Goal: Task Accomplishment & Management: Use online tool/utility

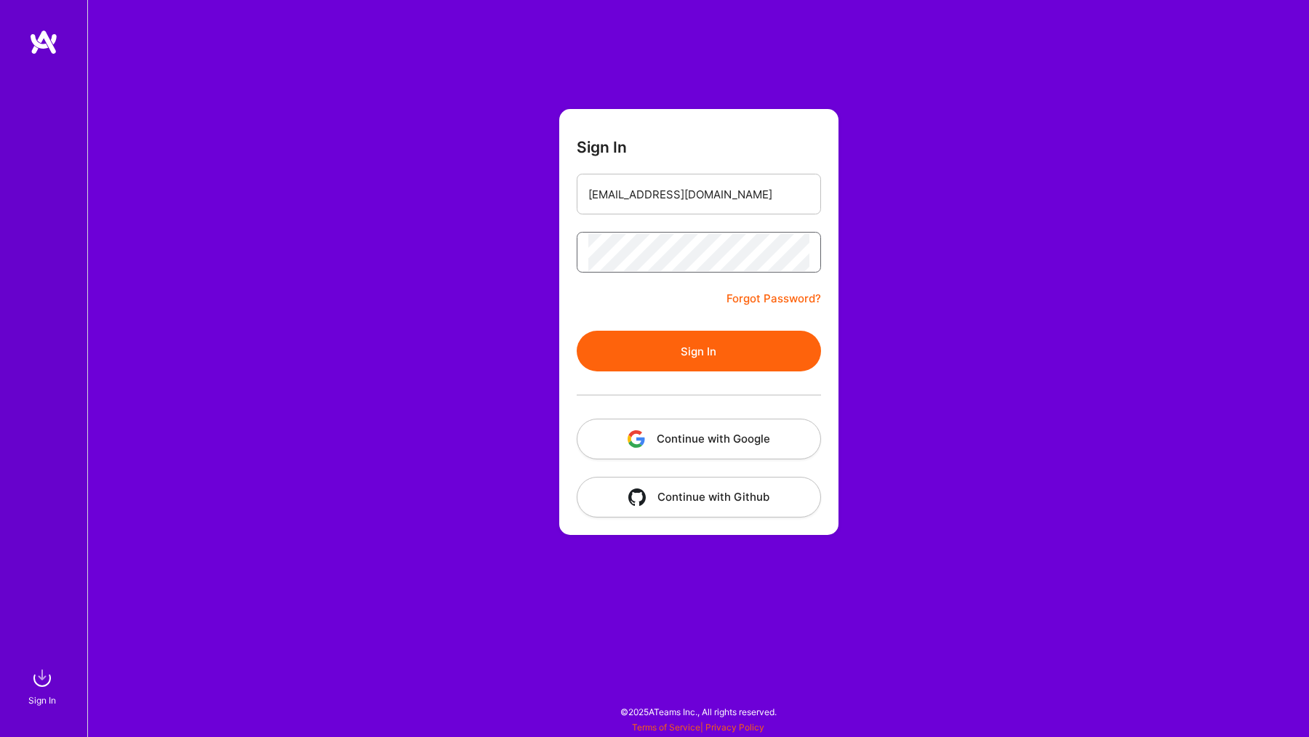
click at [698, 351] on button "Sign In" at bounding box center [699, 351] width 244 height 41
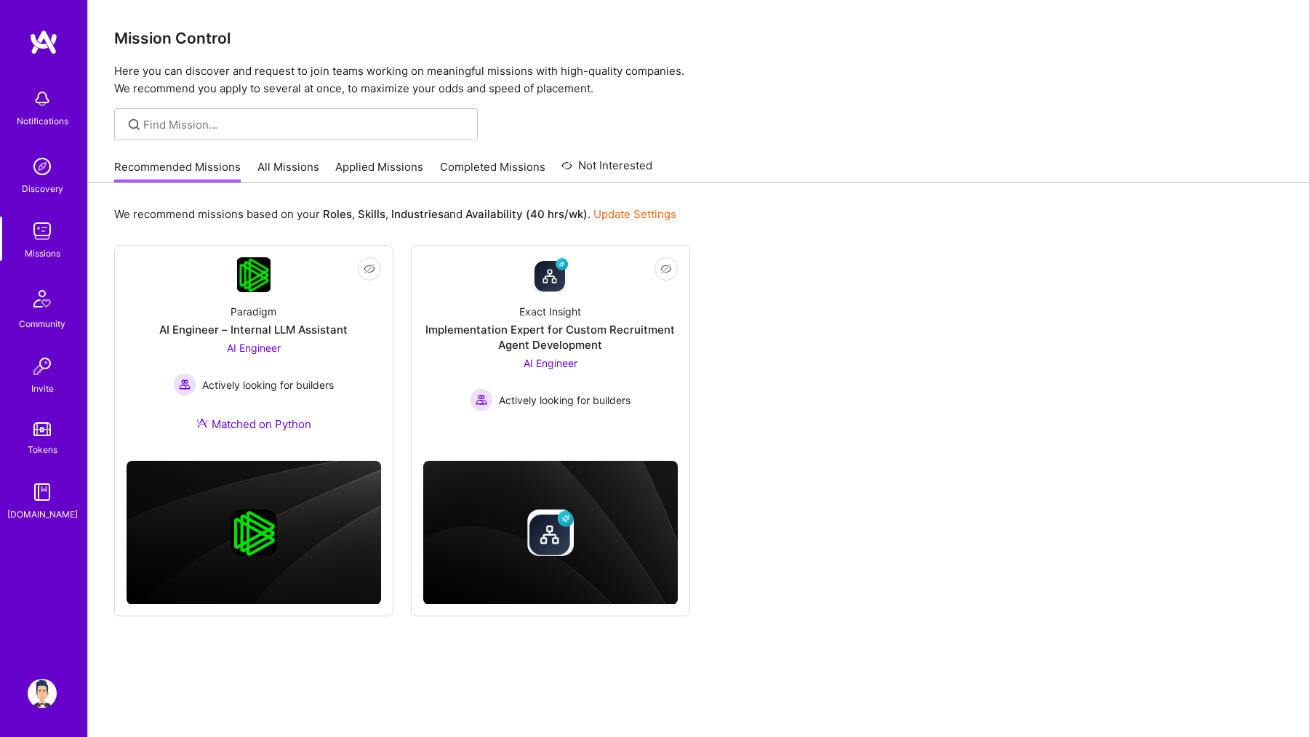
click at [276, 165] on link "All Missions" at bounding box center [288, 171] width 62 height 24
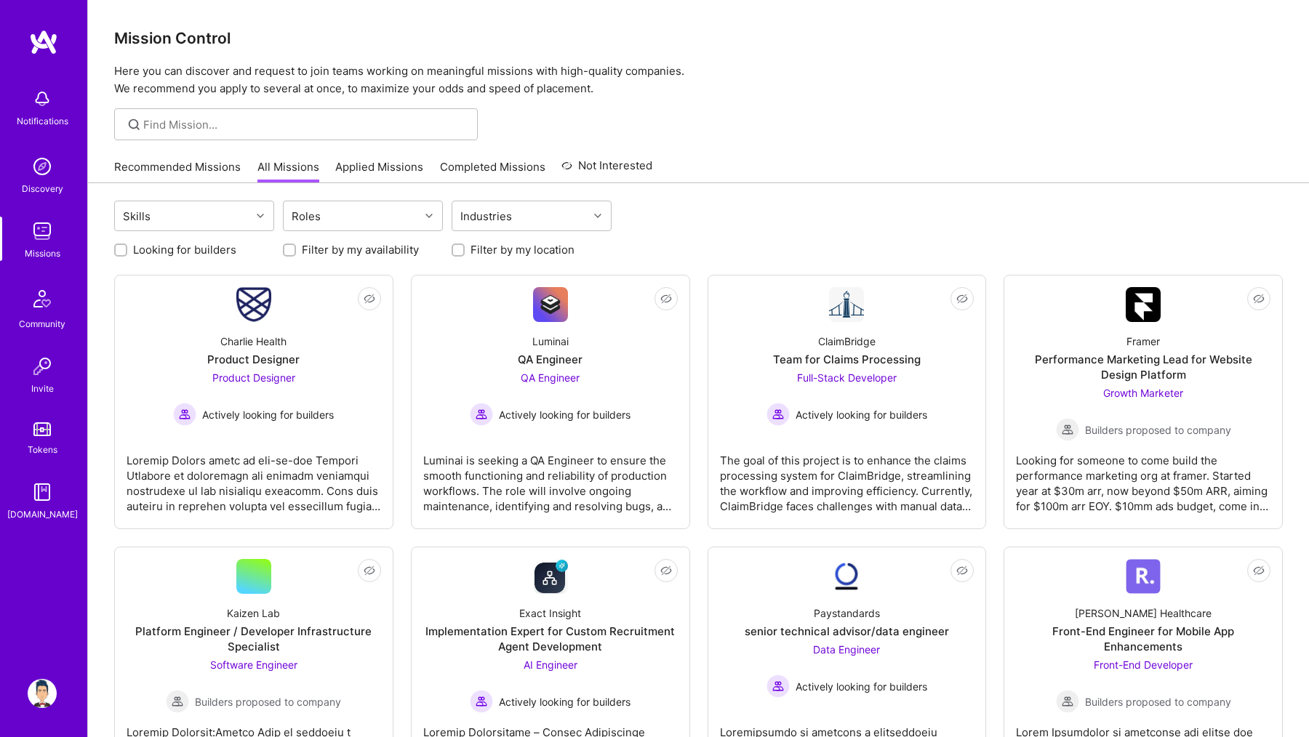
click at [495, 249] on label "Filter by my location" at bounding box center [523, 249] width 104 height 15
click at [465, 249] on input "Filter by my location" at bounding box center [460, 251] width 10 height 10
checkbox input "true"
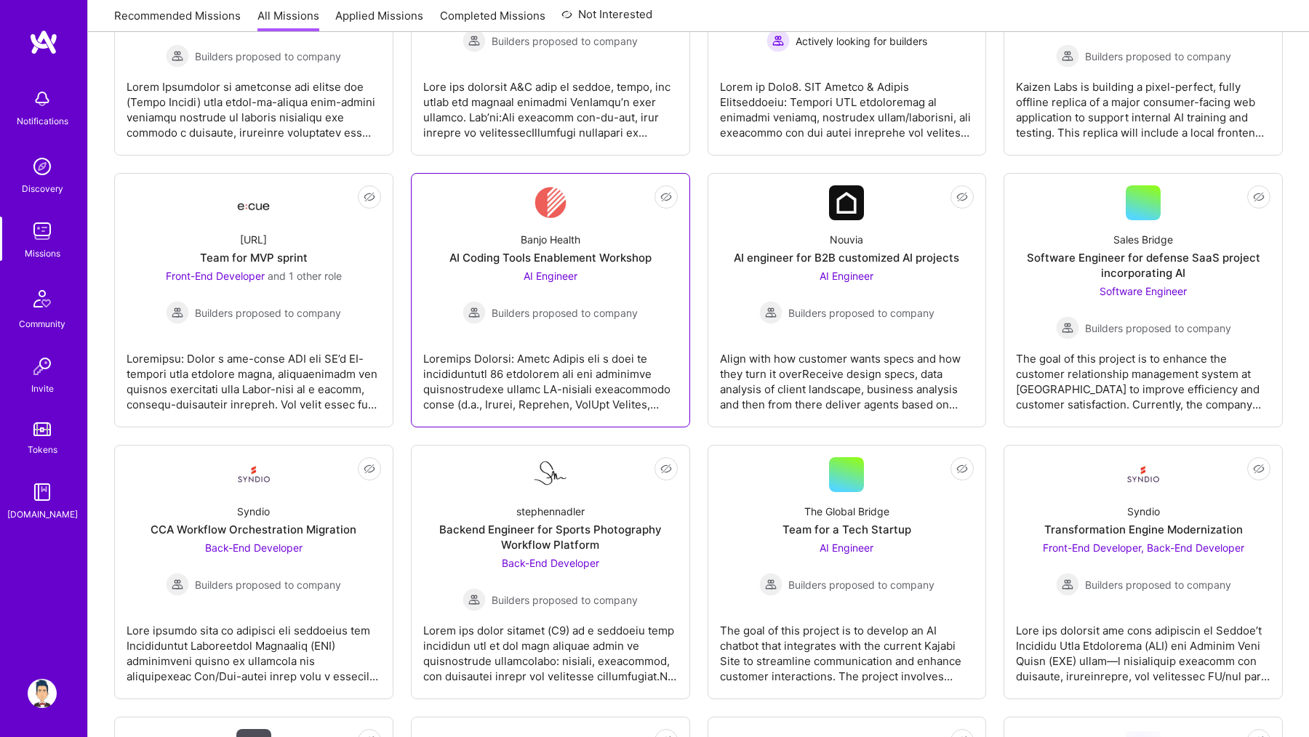
scroll to position [649, 0]
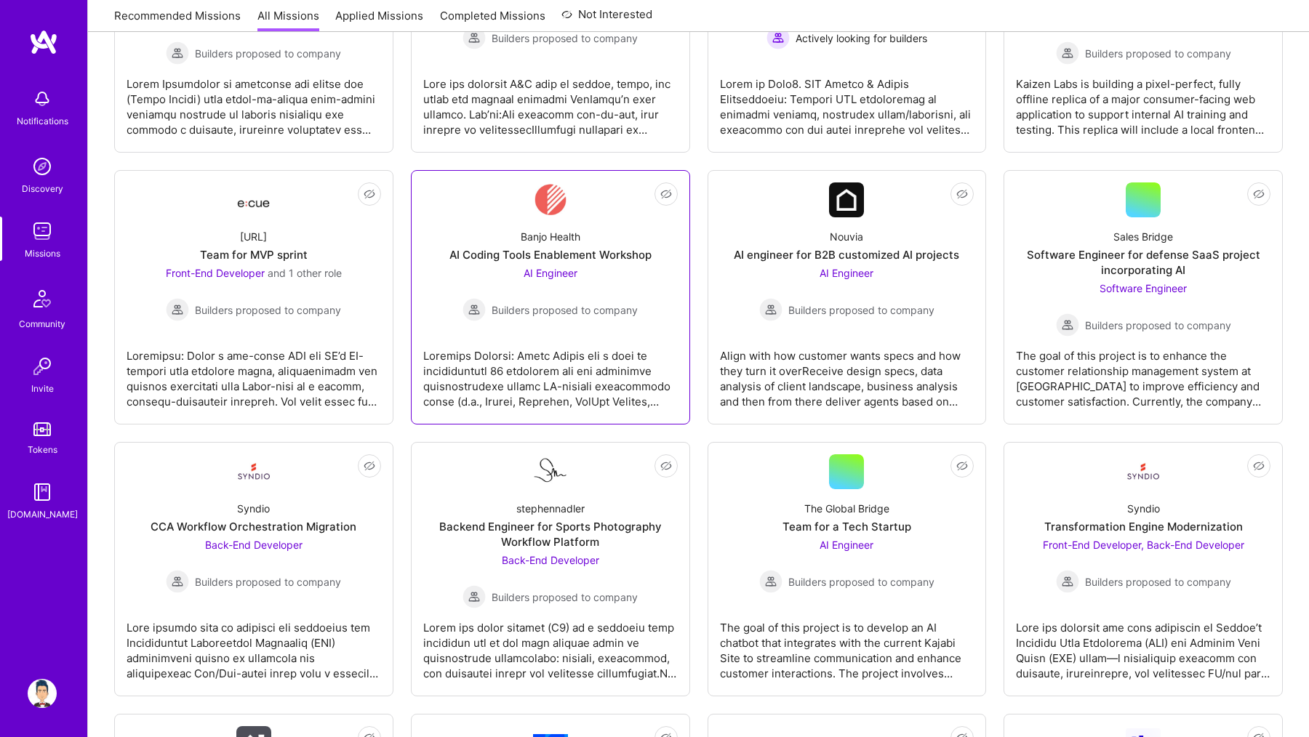
click at [508, 387] on div at bounding box center [550, 373] width 255 height 73
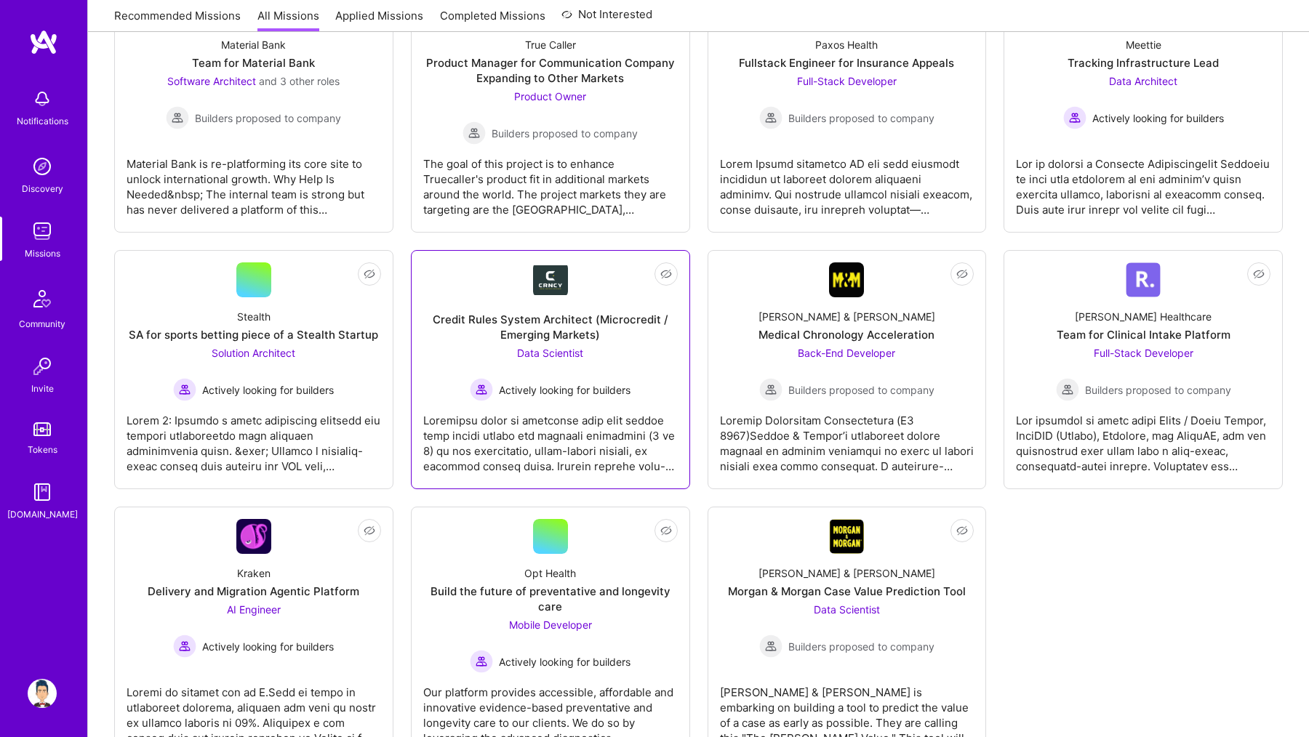
scroll to position [1392, 0]
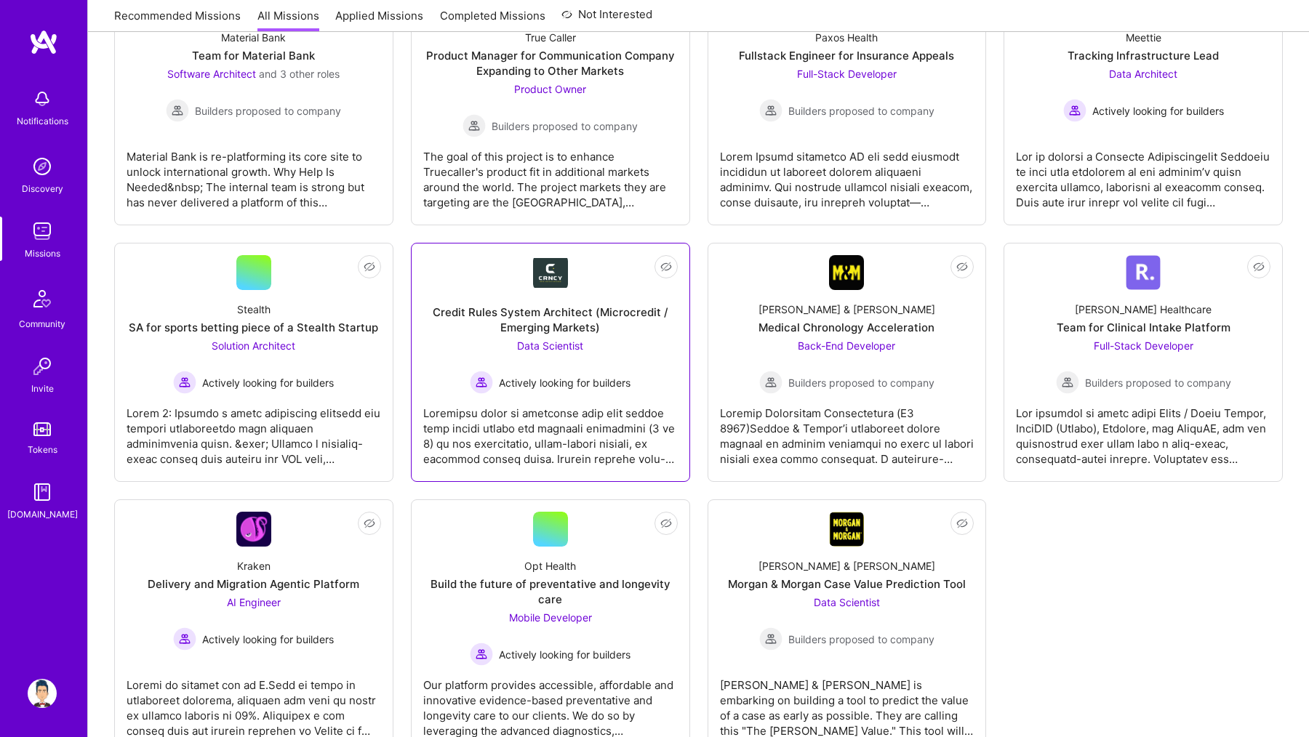
click at [585, 393] on div "Actively looking for builders" at bounding box center [550, 382] width 161 height 23
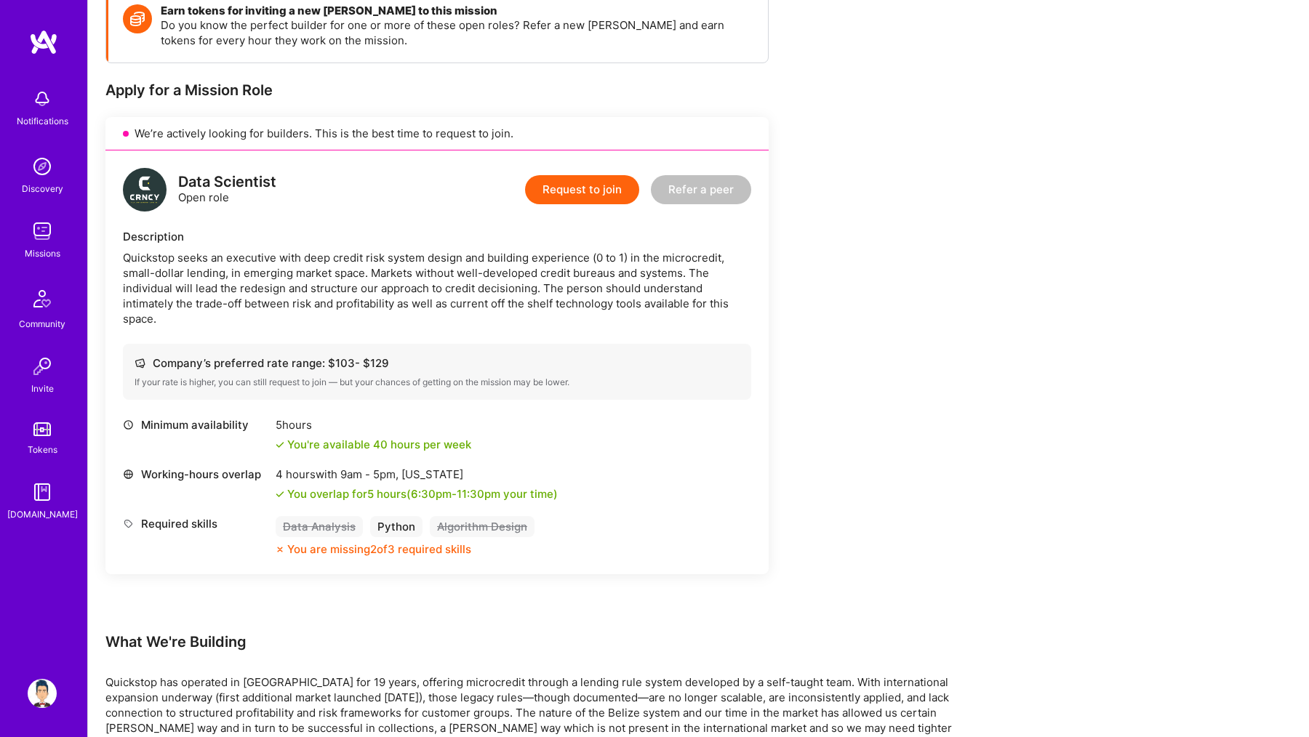
scroll to position [293, 0]
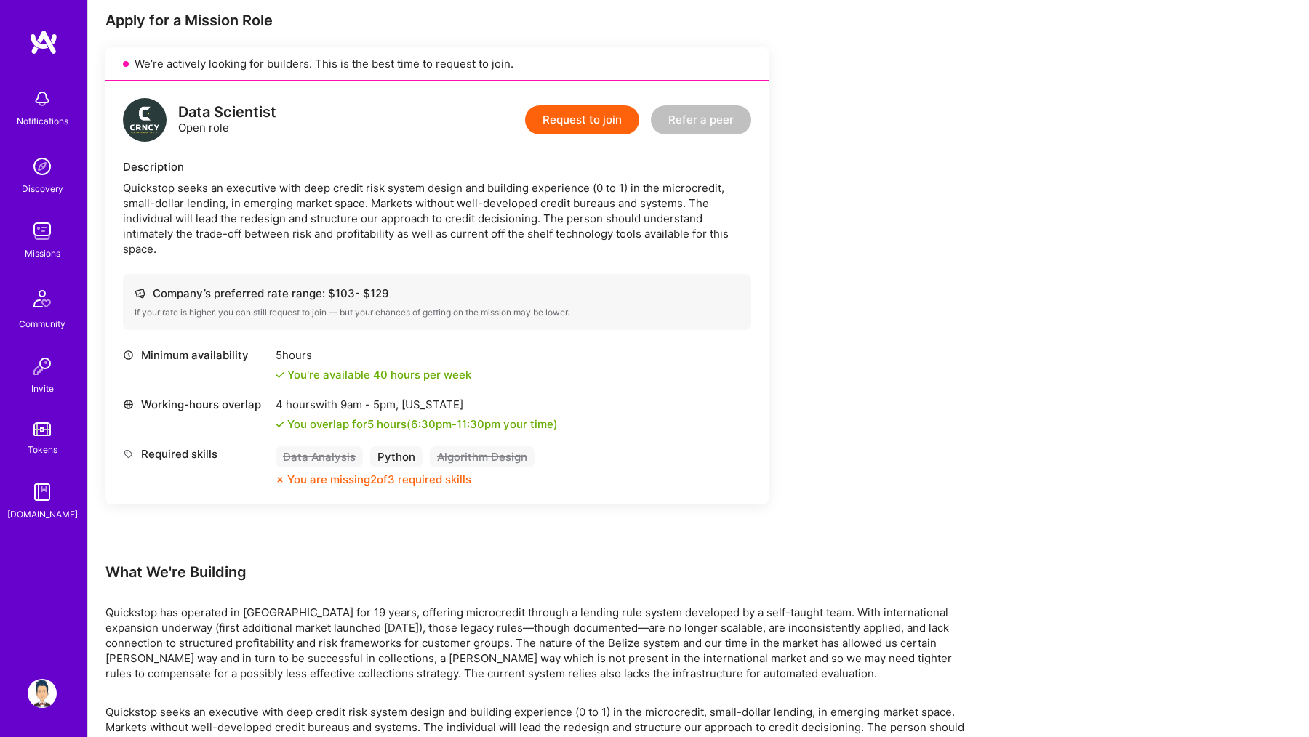
click at [228, 211] on div "Quickstop seeks an executive with deep credit risk system design and building e…" at bounding box center [437, 218] width 628 height 76
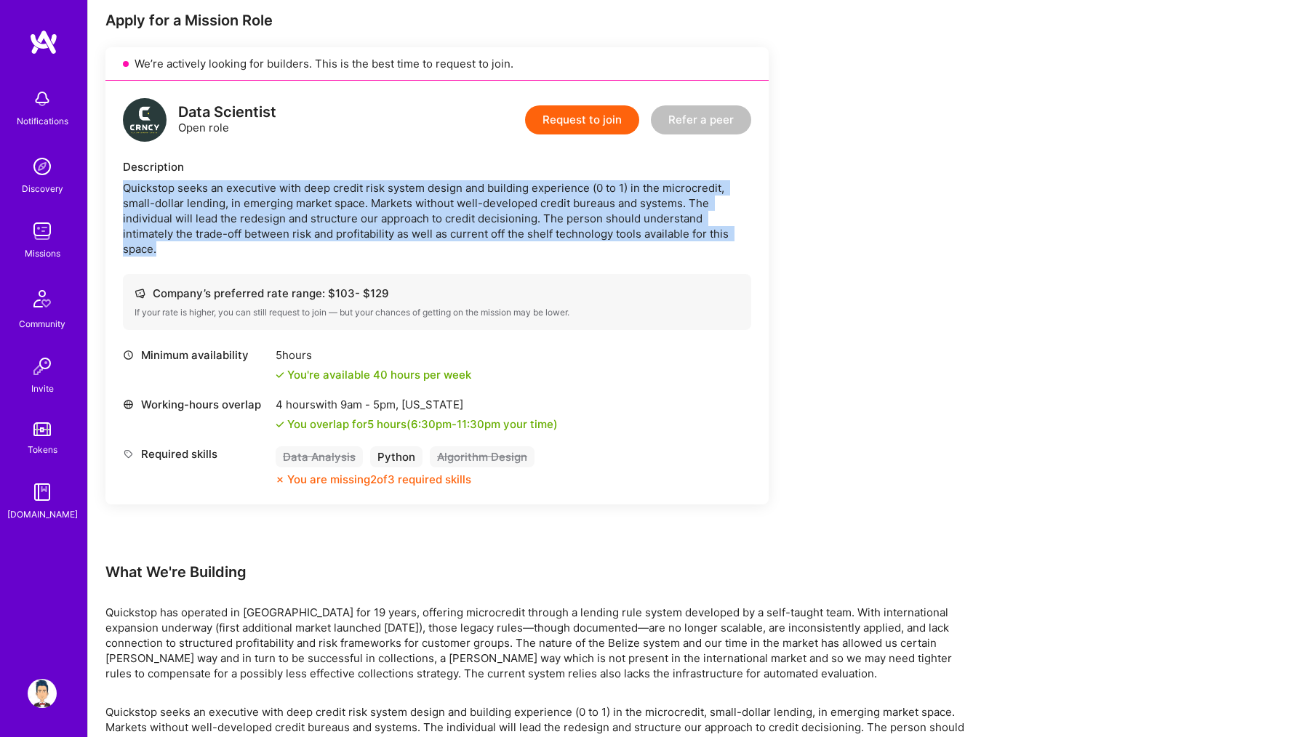
click at [228, 211] on div "Quickstop seeks an executive with deep credit risk system design and building e…" at bounding box center [437, 218] width 628 height 76
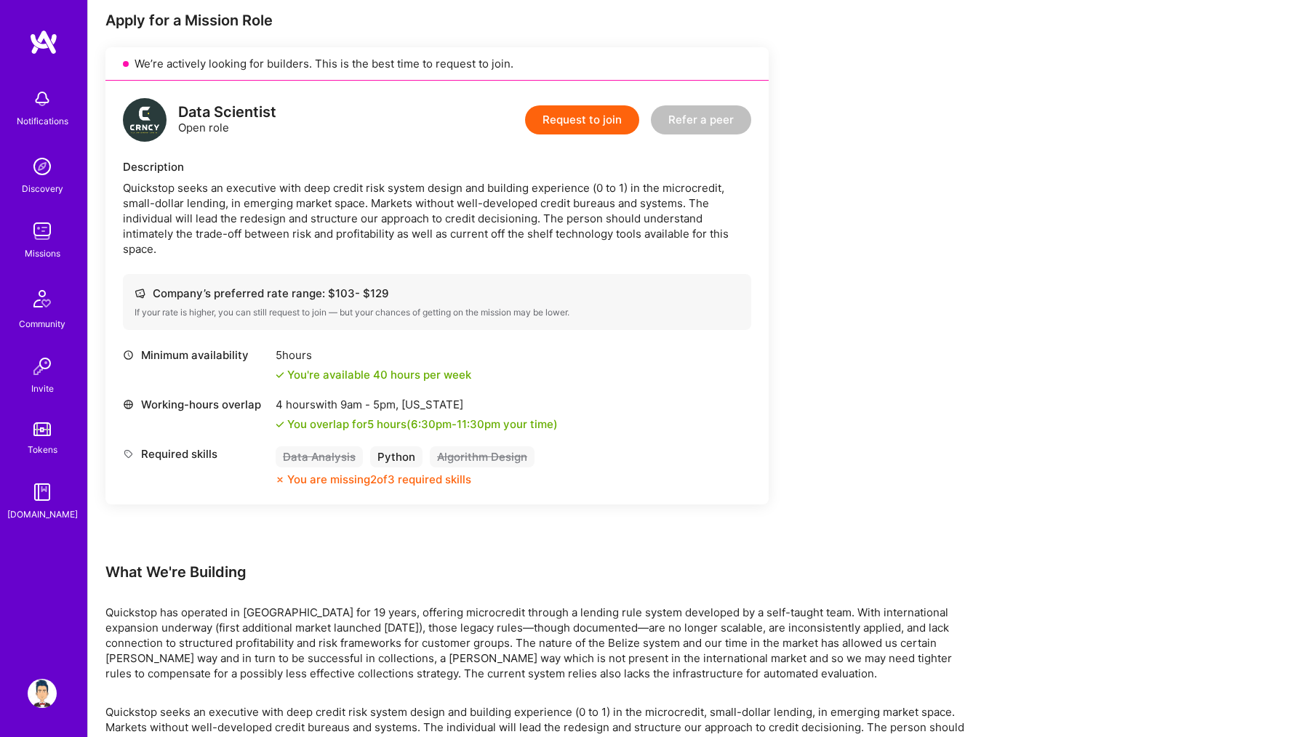
click at [228, 211] on div "Quickstop seeks an executive with deep credit risk system design and building e…" at bounding box center [437, 218] width 628 height 76
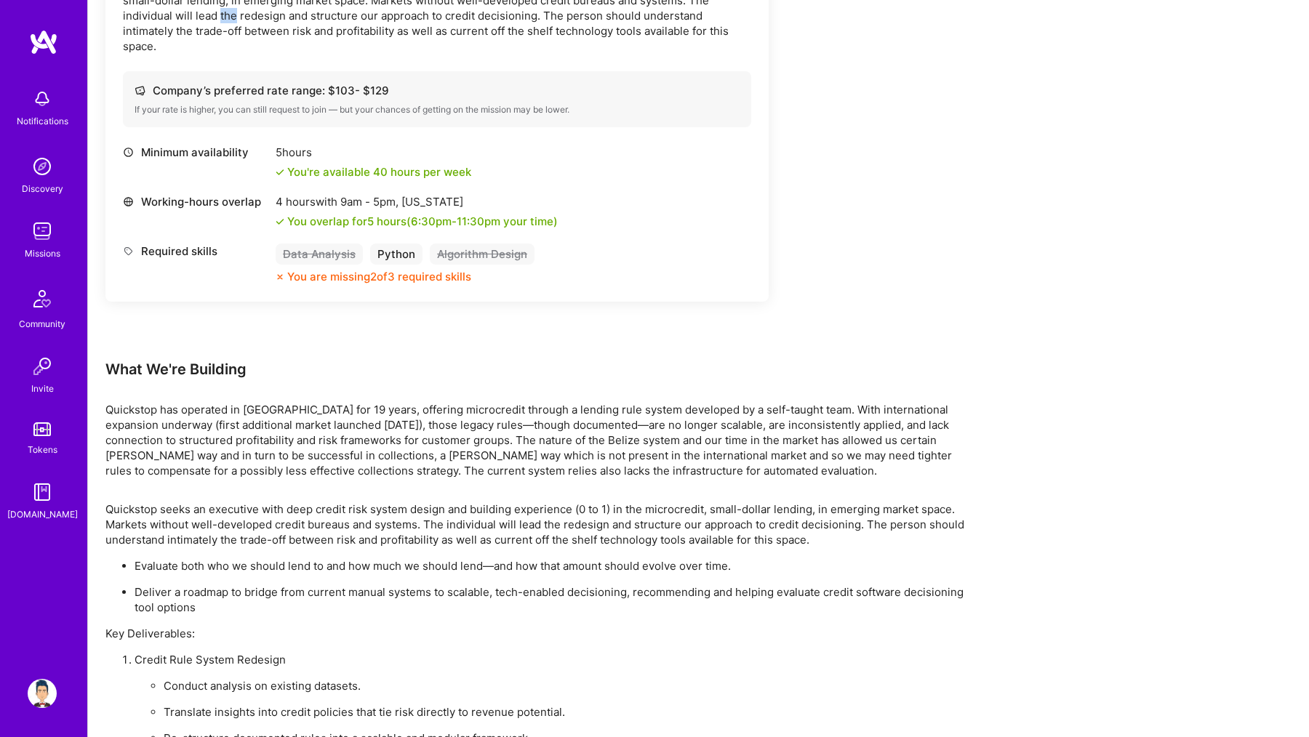
scroll to position [504, 0]
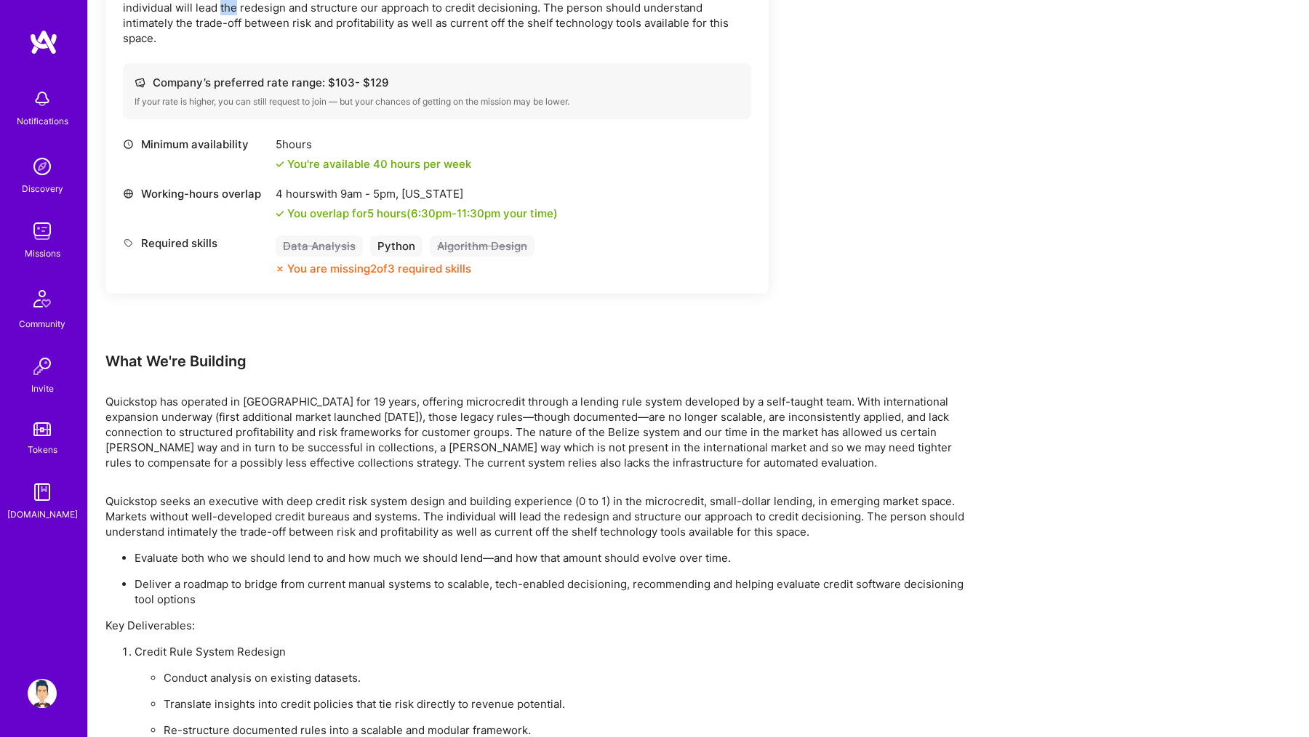
click at [283, 448] on p "Quickstop has operated in [GEOGRAPHIC_DATA] for 19 years, offering microcredit …" at bounding box center [541, 432] width 873 height 76
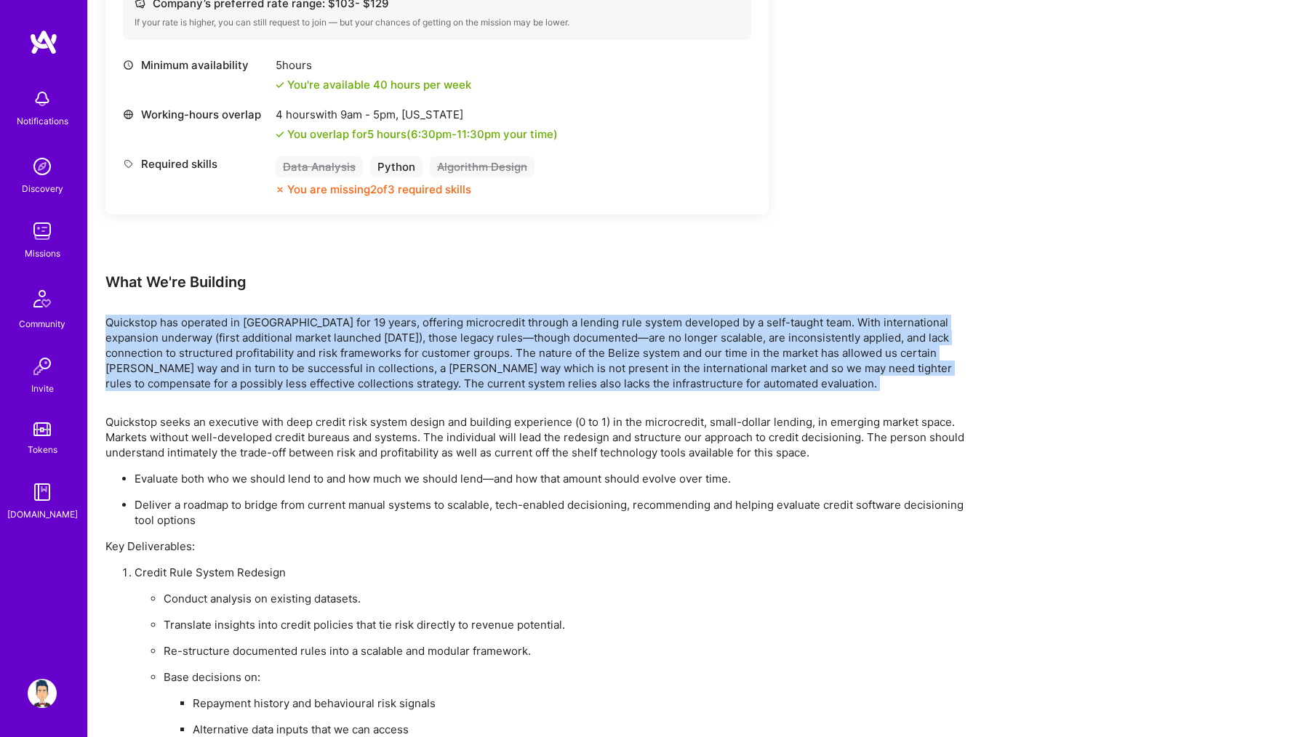
scroll to position [589, 0]
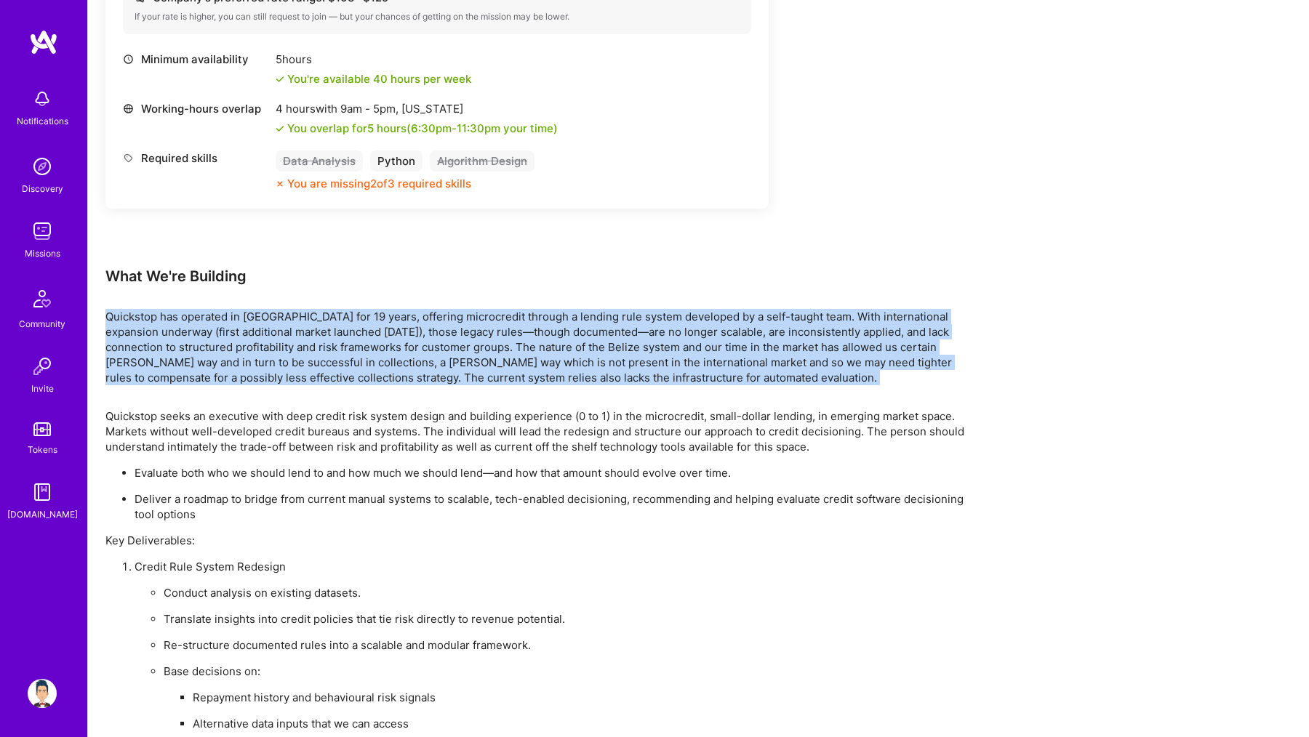
click at [283, 448] on p "Quickstop seeks an executive with deep credit risk system design and building e…" at bounding box center [541, 432] width 873 height 46
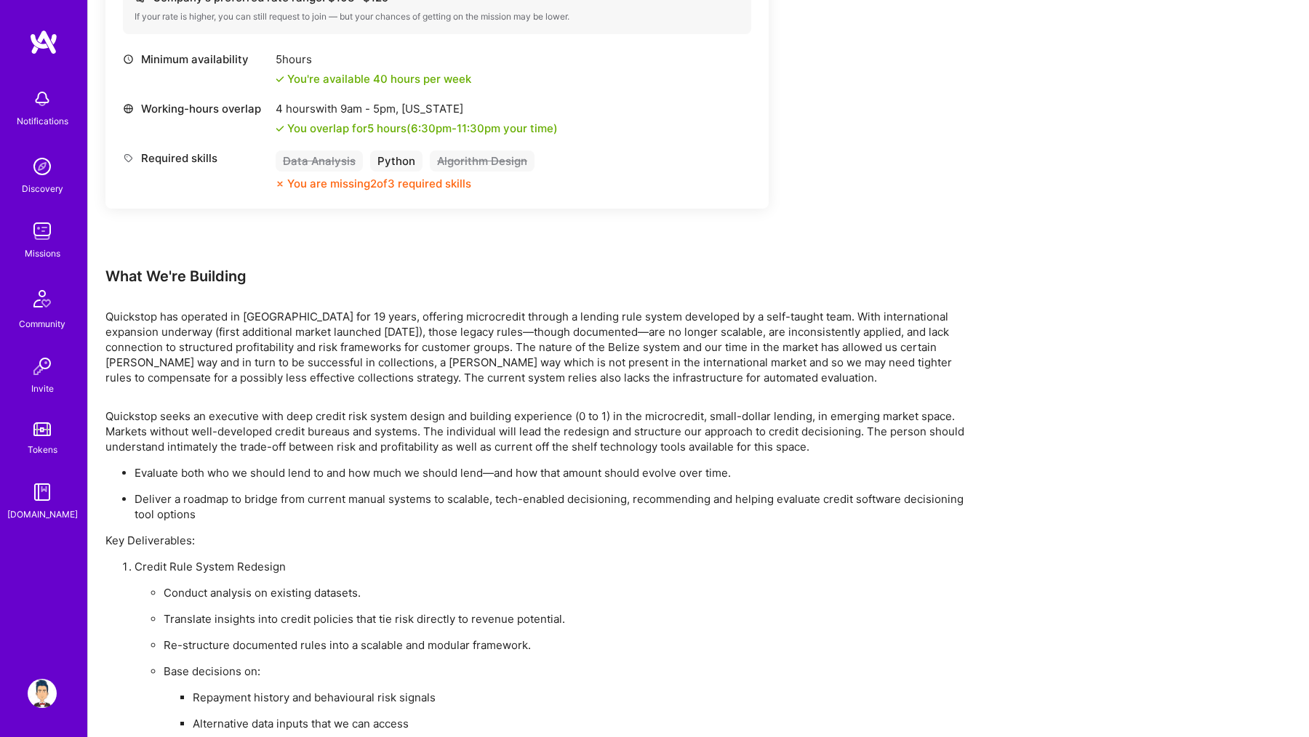
click at [292, 493] on p "Deliver a roadmap to bridge from current manual systems to scalable, tech-enabl…" at bounding box center [557, 507] width 844 height 31
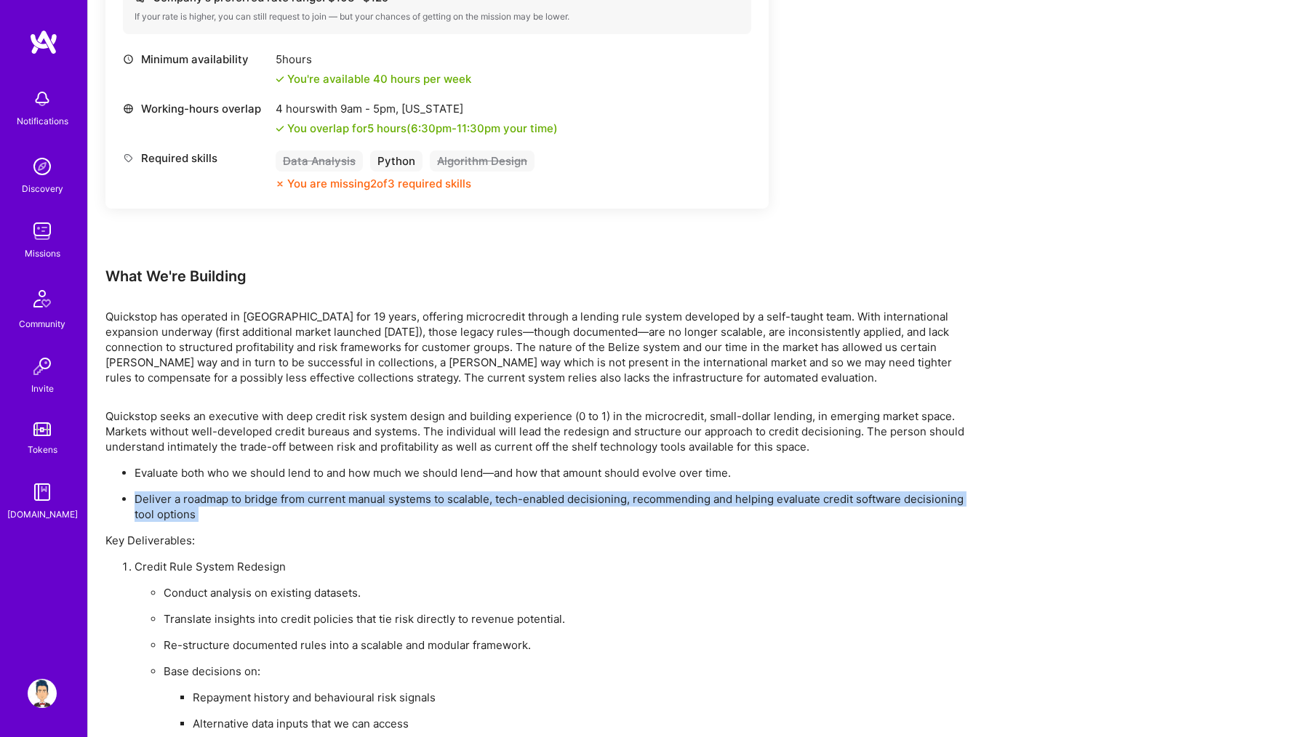
click at [277, 473] on p "Evaluate both who we should lend to and how much we should lend—and how that am…" at bounding box center [557, 472] width 844 height 15
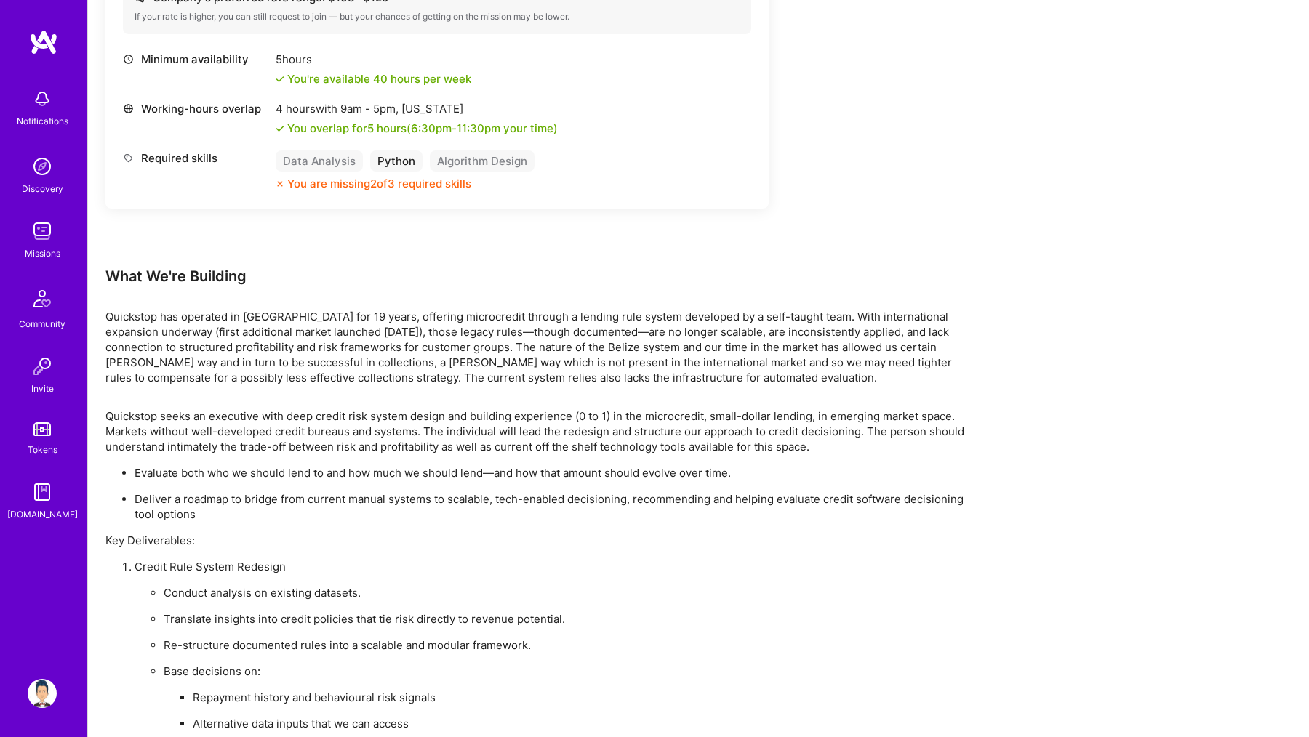
click at [277, 473] on p "Evaluate both who we should lend to and how much we should lend—and how that am…" at bounding box center [557, 472] width 844 height 15
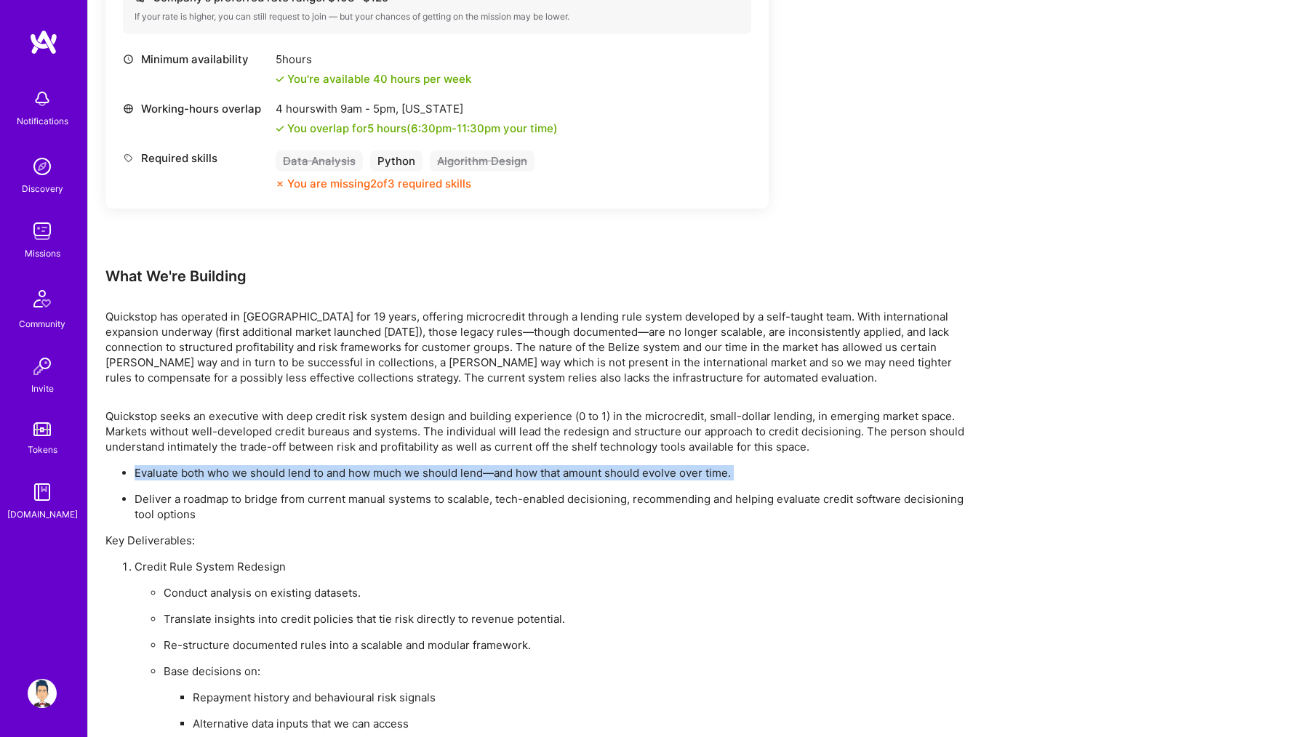
click at [277, 473] on p "Evaluate both who we should lend to and how much we should lend—and how that am…" at bounding box center [557, 472] width 844 height 15
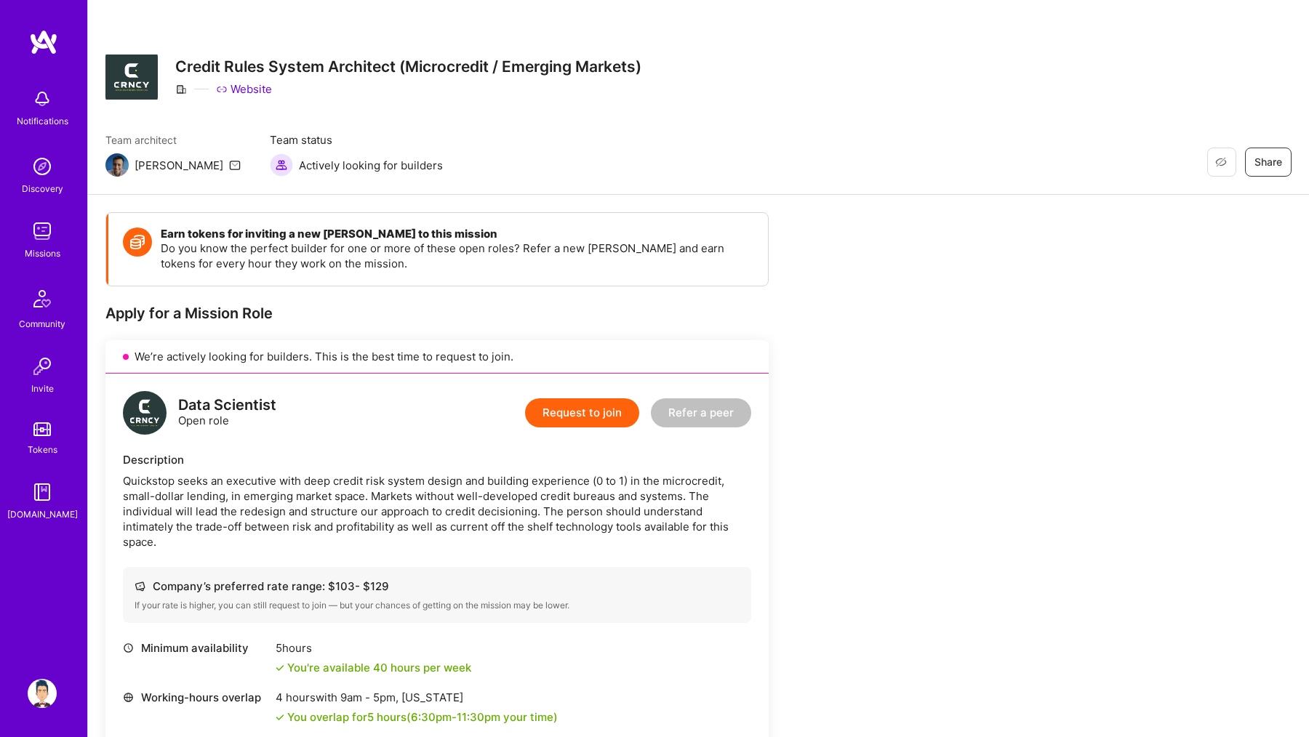
scroll to position [0, 0]
